Goal: Information Seeking & Learning: Learn about a topic

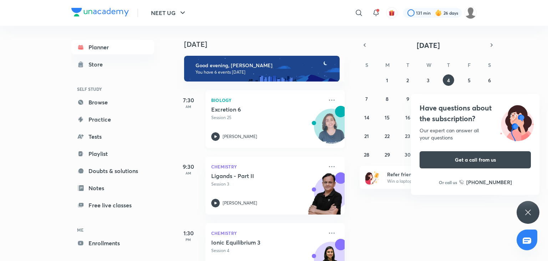
click at [260, 116] on p "Session 25" at bounding box center [267, 117] width 112 height 6
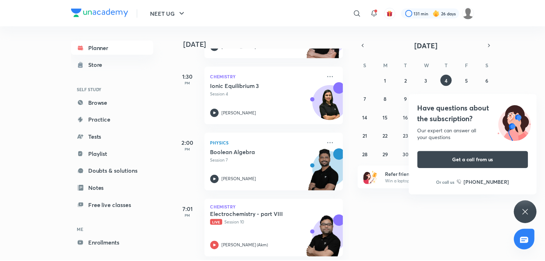
scroll to position [157, 0]
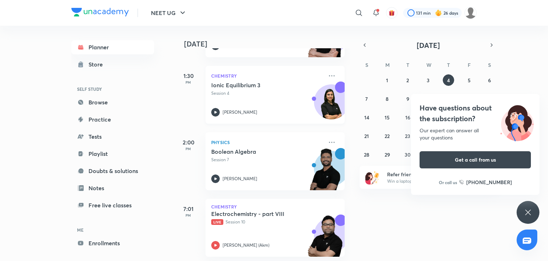
click at [237, 100] on div "Ionic Equilibrium 3 Session 4 Anushka Choudhary" at bounding box center [267, 98] width 112 height 35
click at [116, 237] on link "Enrollments" at bounding box center [112, 243] width 83 height 14
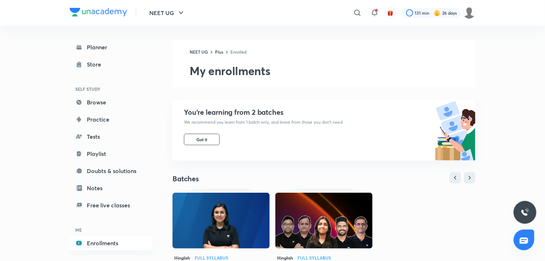
click at [303, 213] on img at bounding box center [323, 220] width 97 height 56
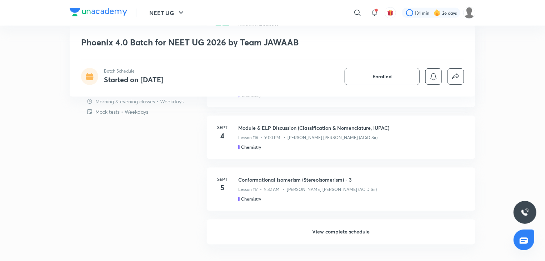
scroll to position [607, 0]
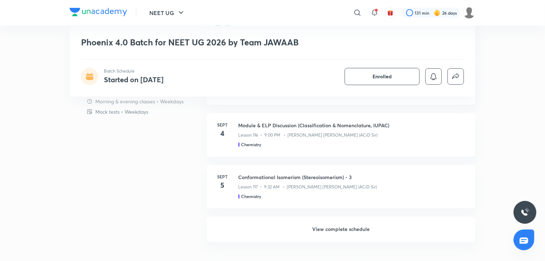
click at [298, 227] on h6 "View complete schedule" at bounding box center [341, 229] width 268 height 25
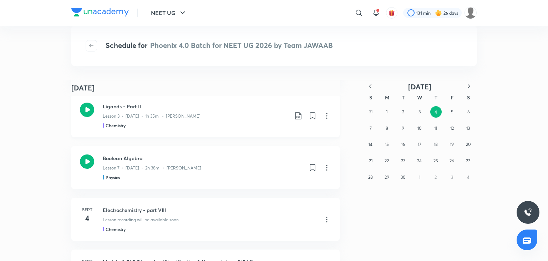
scroll to position [75, 0]
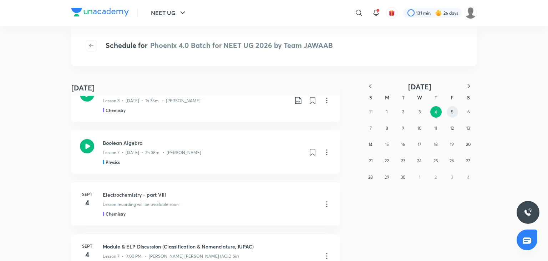
click at [453, 113] on abbr "5" at bounding box center [452, 111] width 2 height 5
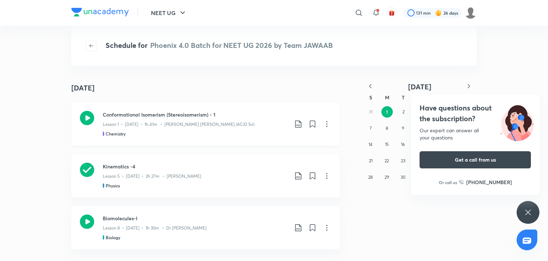
scroll to position [7, 0]
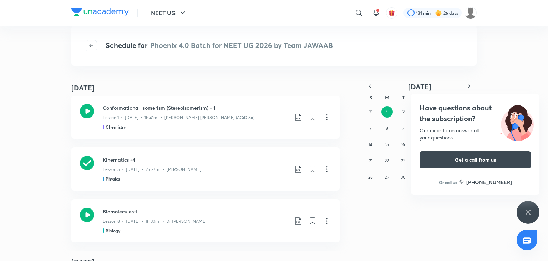
click at [525, 207] on div "Have questions about the subscription? Our expert can answer all your questions…" at bounding box center [528, 212] width 23 height 23
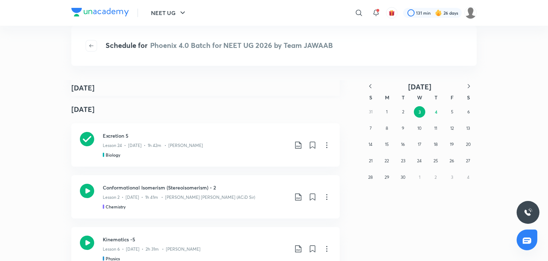
scroll to position [438, 0]
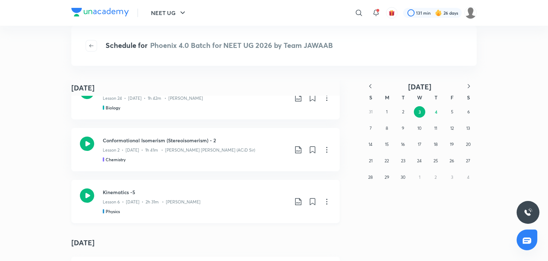
click at [207, 207] on div "Kinematics -5 Lesson 6 • Sept 3 • 2h 31m • Prateek Jain Physics" at bounding box center [196, 201] width 186 height 26
